Goal: Task Accomplishment & Management: Complete application form

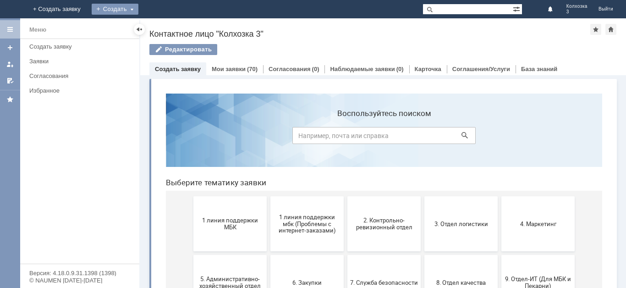
click at [138, 5] on div "Создать" at bounding box center [115, 9] width 47 height 11
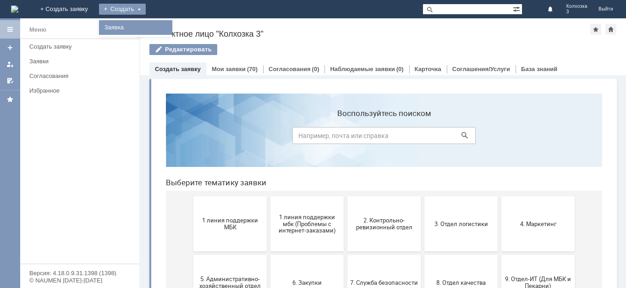
click at [172, 21] on div "Заявка" at bounding box center [135, 27] width 73 height 15
click at [146, 9] on div "Создать" at bounding box center [122, 9] width 47 height 11
click at [170, 26] on link "Заявка" at bounding box center [136, 27] width 70 height 11
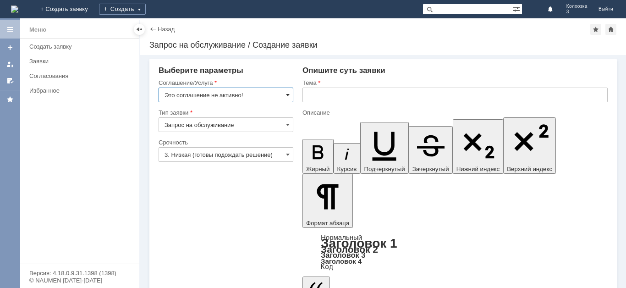
click at [289, 93] on span at bounding box center [288, 94] width 4 height 7
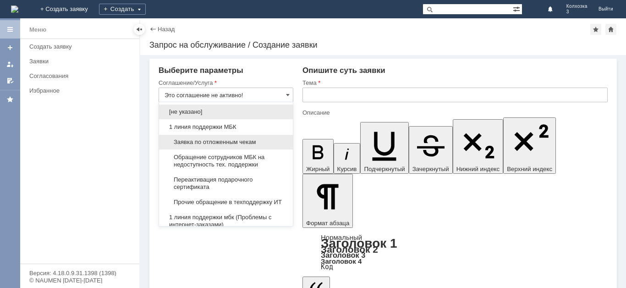
click at [229, 141] on span "Заявка по отложенным чекам" at bounding box center [225, 141] width 123 height 7
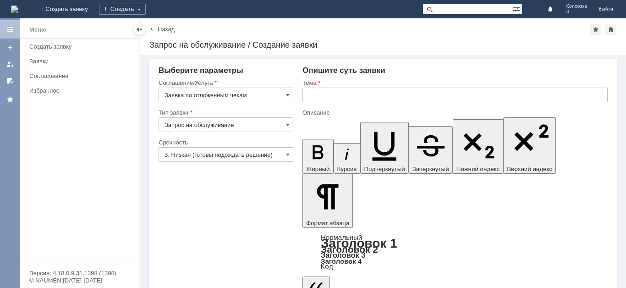
type input "Заявка по отложенным чекам"
click at [291, 151] on input "3. Низкая (готовы подождать решение)" at bounding box center [225, 154] width 135 height 15
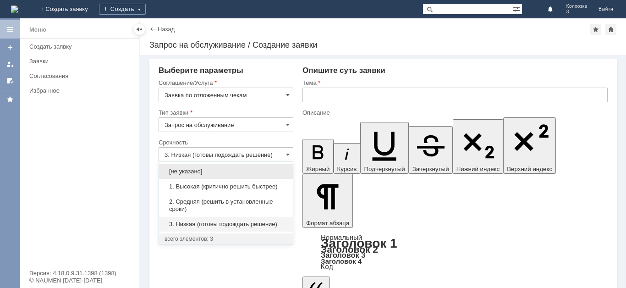
drag, startPoint x: 211, startPoint y: 202, endPoint x: 266, endPoint y: 159, distance: 69.2
click at [213, 197] on div "2. Средняя (решить в установленные сроки)" at bounding box center [226, 205] width 134 height 22
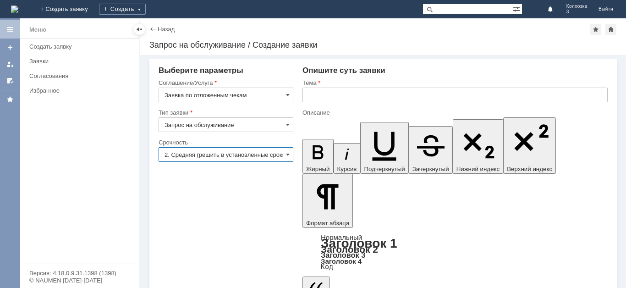
type input "2. Средняя (решить в установленные сроки)"
click at [344, 97] on input "text" at bounding box center [454, 94] width 305 height 15
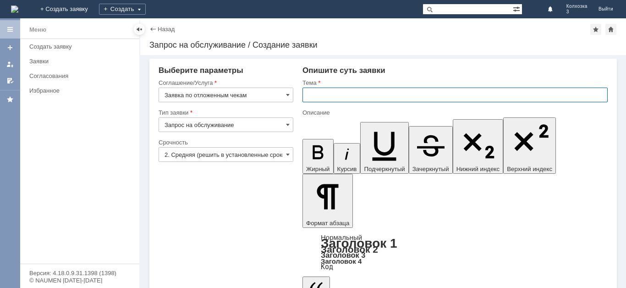
type input "п"
type input "отложенные чеки"
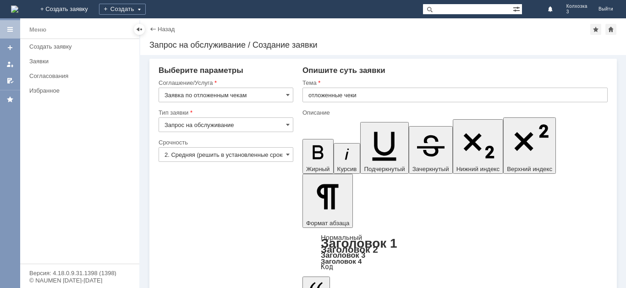
drag, startPoint x: 369, startPoint y: 2259, endPoint x: 382, endPoint y: 2257, distance: 13.6
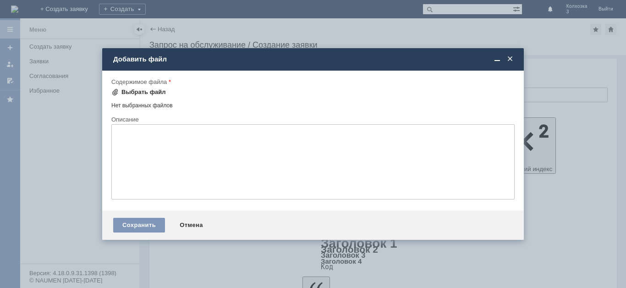
click at [111, 88] on div "Выбрать файл" at bounding box center [138, 92] width 55 height 11
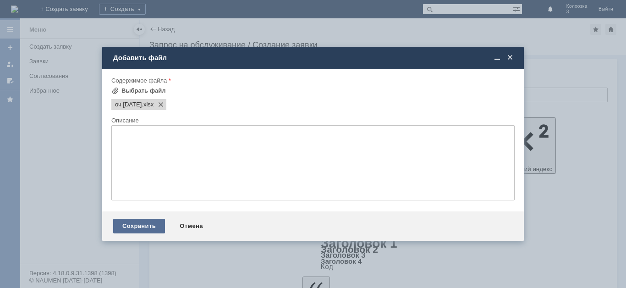
click at [139, 222] on div "Сохранить" at bounding box center [139, 225] width 52 height 15
